Goal: Register for event/course

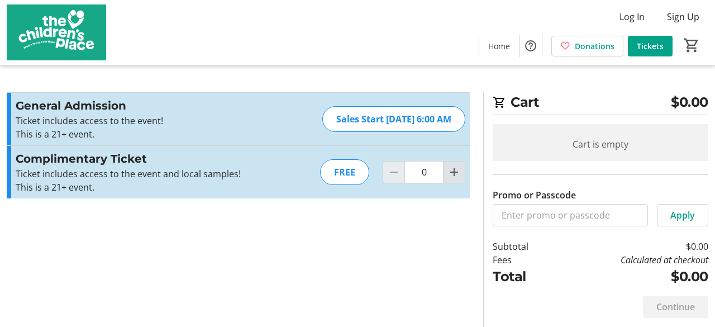
click at [457, 174] on mat-icon "Increment by one" at bounding box center [454, 171] width 13 height 13
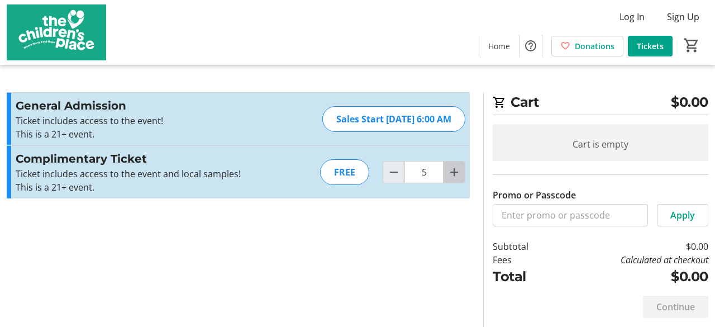
click at [457, 174] on mat-icon "Increment by one" at bounding box center [454, 171] width 13 height 13
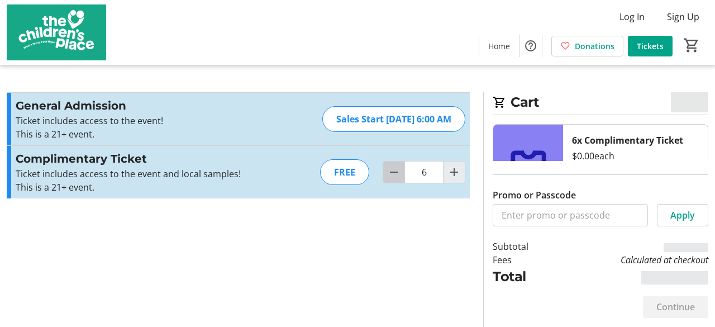
click at [398, 175] on mat-icon "Decrement by one" at bounding box center [393, 171] width 13 height 13
type input "2"
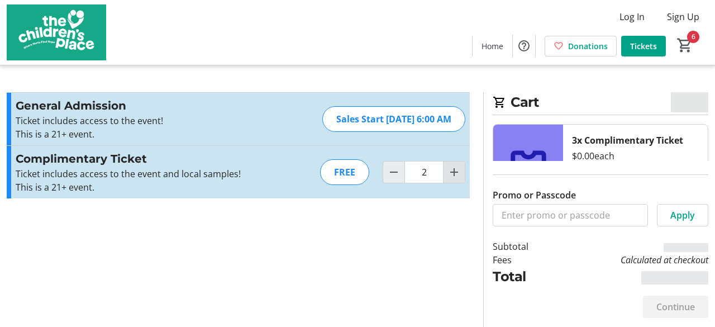
type input "2"
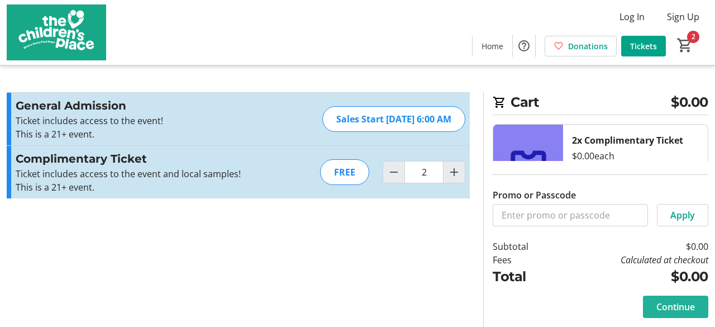
click at [680, 304] on span "Continue" at bounding box center [676, 306] width 39 height 13
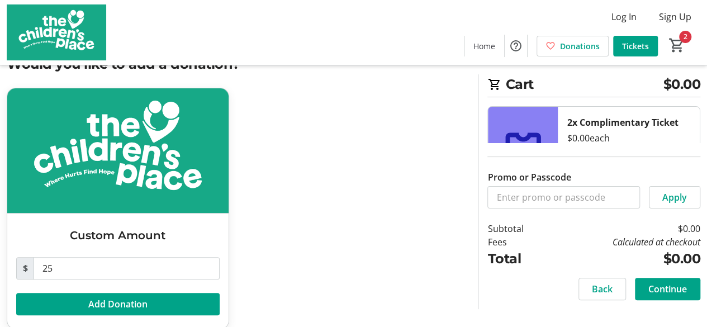
scroll to position [53, 0]
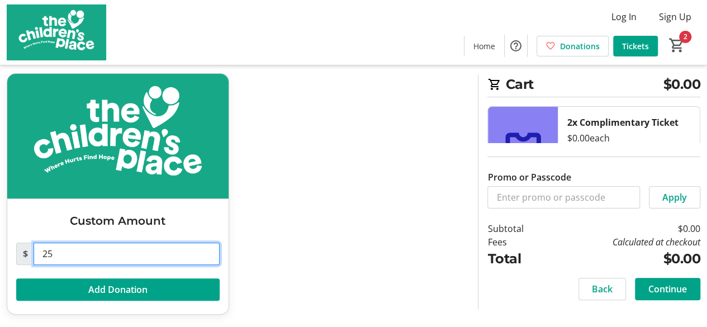
click at [82, 254] on input "25" at bounding box center [127, 254] width 186 height 22
type input "2"
type input "0"
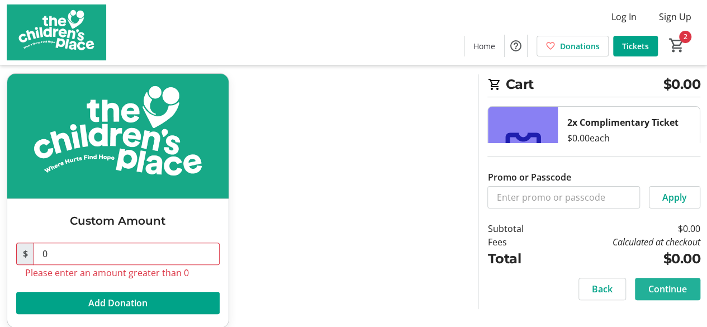
click at [662, 285] on span "Continue" at bounding box center [667, 288] width 39 height 13
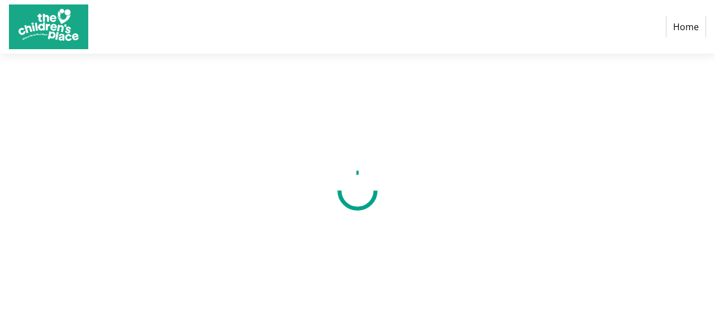
select select "US"
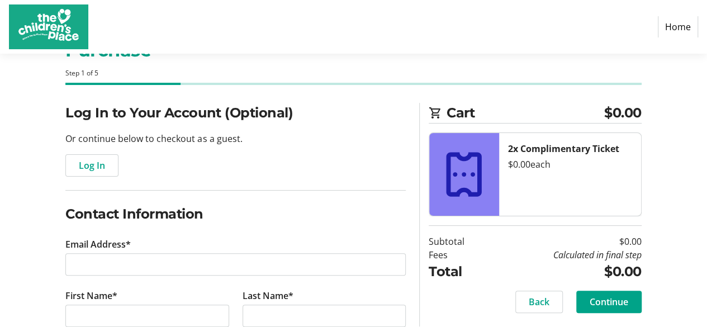
scroll to position [112, 0]
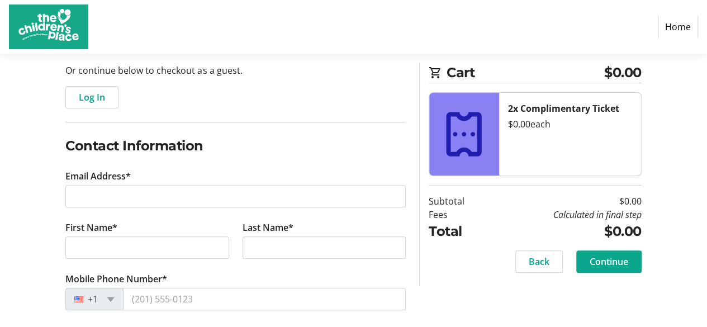
click at [595, 255] on span "Continue" at bounding box center [609, 261] width 39 height 13
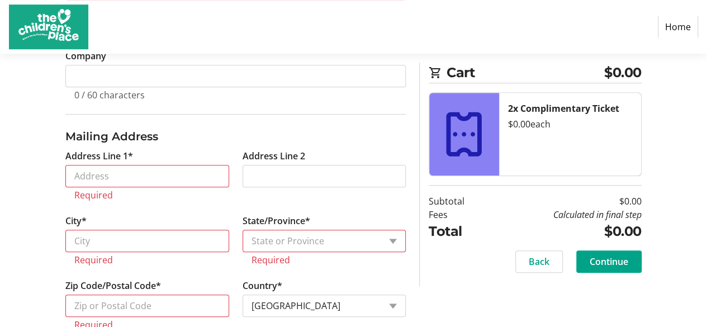
scroll to position [453, 0]
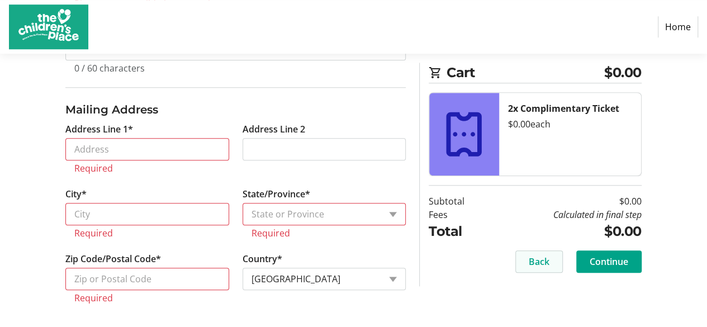
click at [534, 262] on span "Back" at bounding box center [539, 261] width 21 height 13
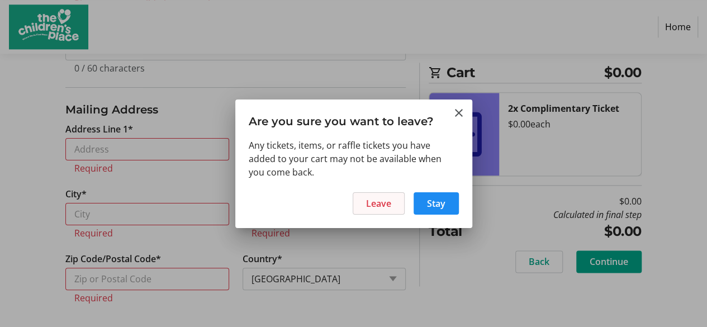
click at [387, 207] on span "Leave" at bounding box center [378, 203] width 25 height 13
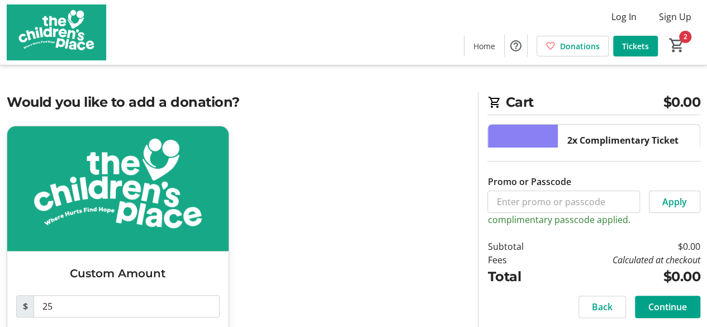
scroll to position [53, 0]
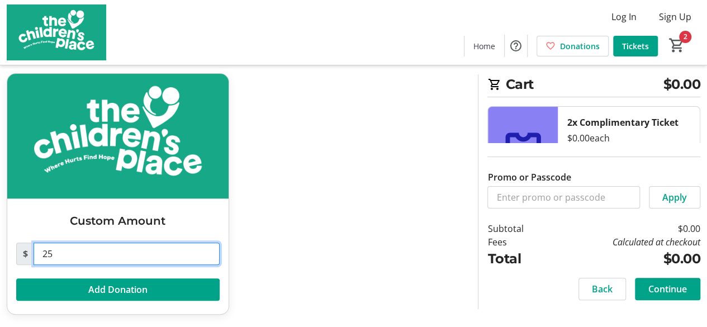
click at [129, 255] on input "25" at bounding box center [127, 254] width 186 height 22
type input "2"
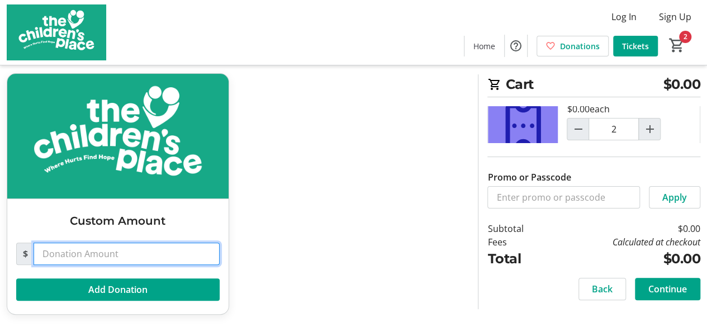
scroll to position [22, 0]
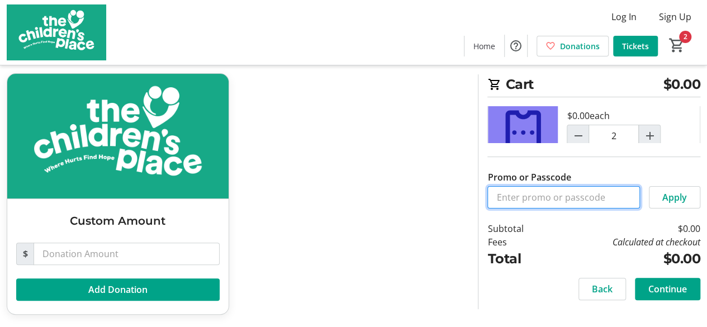
click at [588, 197] on input "Promo or Passcode" at bounding box center [563, 197] width 153 height 22
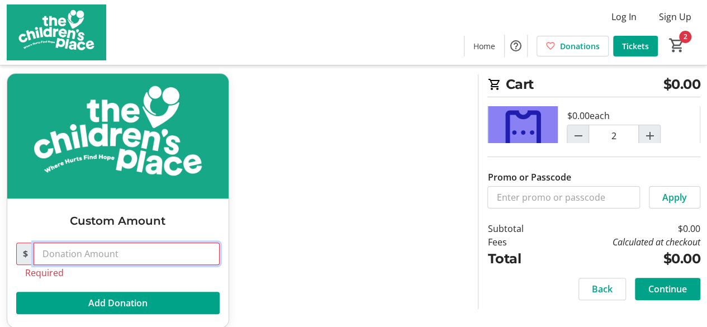
click at [166, 246] on input "text" at bounding box center [127, 254] width 186 height 22
type input "0"
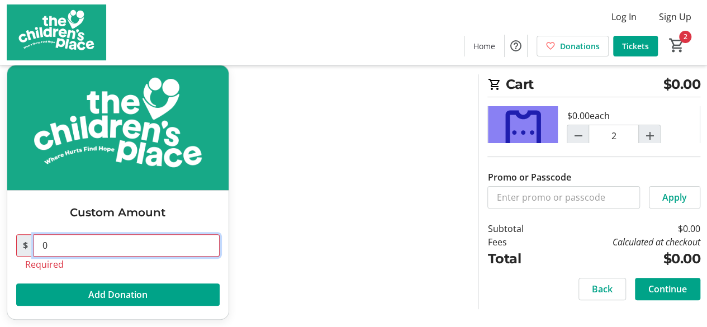
scroll to position [66, 0]
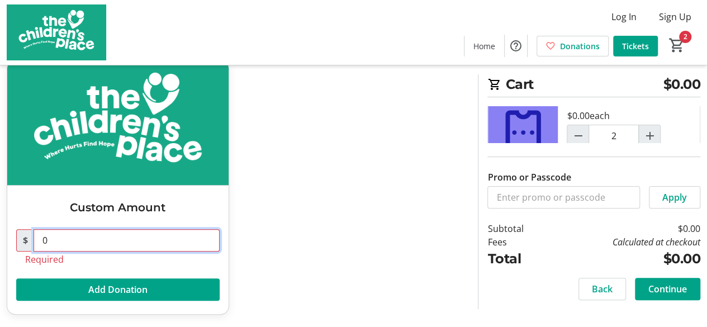
click at [191, 240] on input "0" at bounding box center [127, 240] width 186 height 22
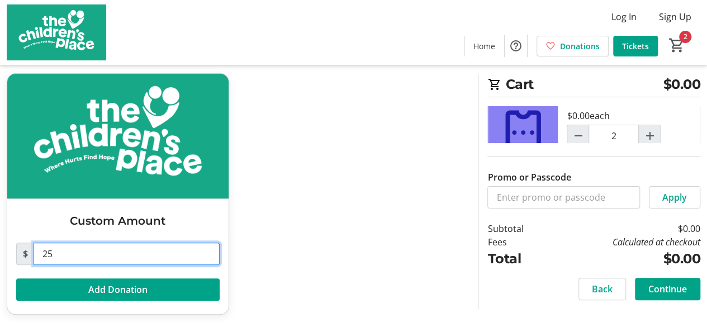
type input "25"
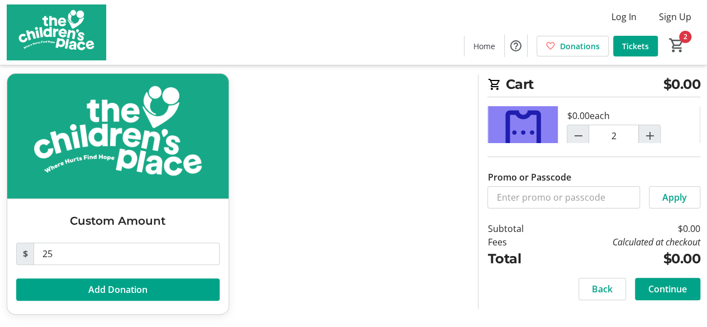
click at [578, 229] on td "$0.00" at bounding box center [624, 228] width 151 height 13
click at [662, 293] on span "Continue" at bounding box center [667, 288] width 39 height 13
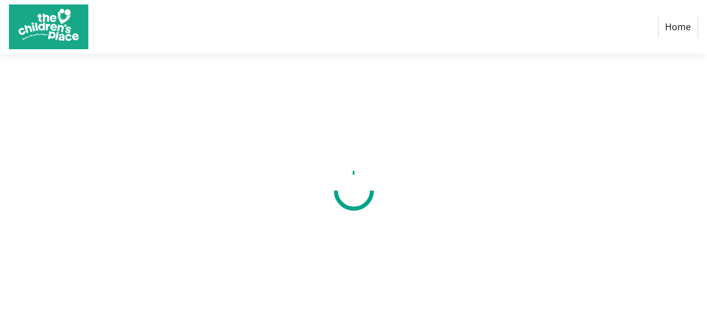
select select "US"
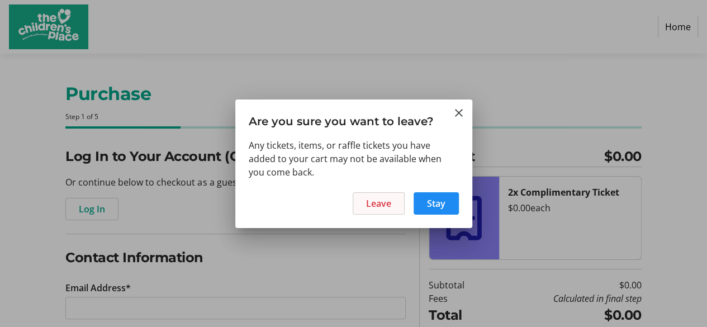
click at [392, 207] on span at bounding box center [378, 203] width 51 height 27
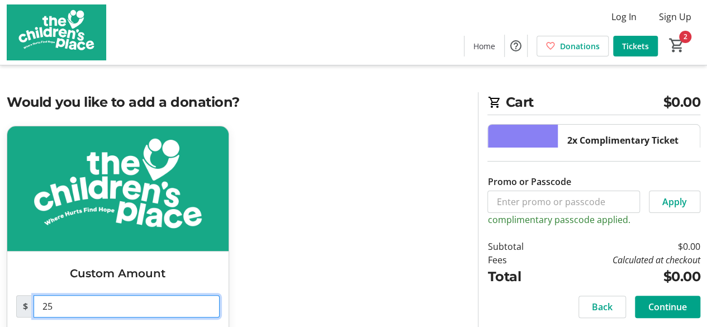
click at [80, 307] on input "25" at bounding box center [127, 306] width 186 height 22
type input "2"
type input "0"
